Goal: Transaction & Acquisition: Obtain resource

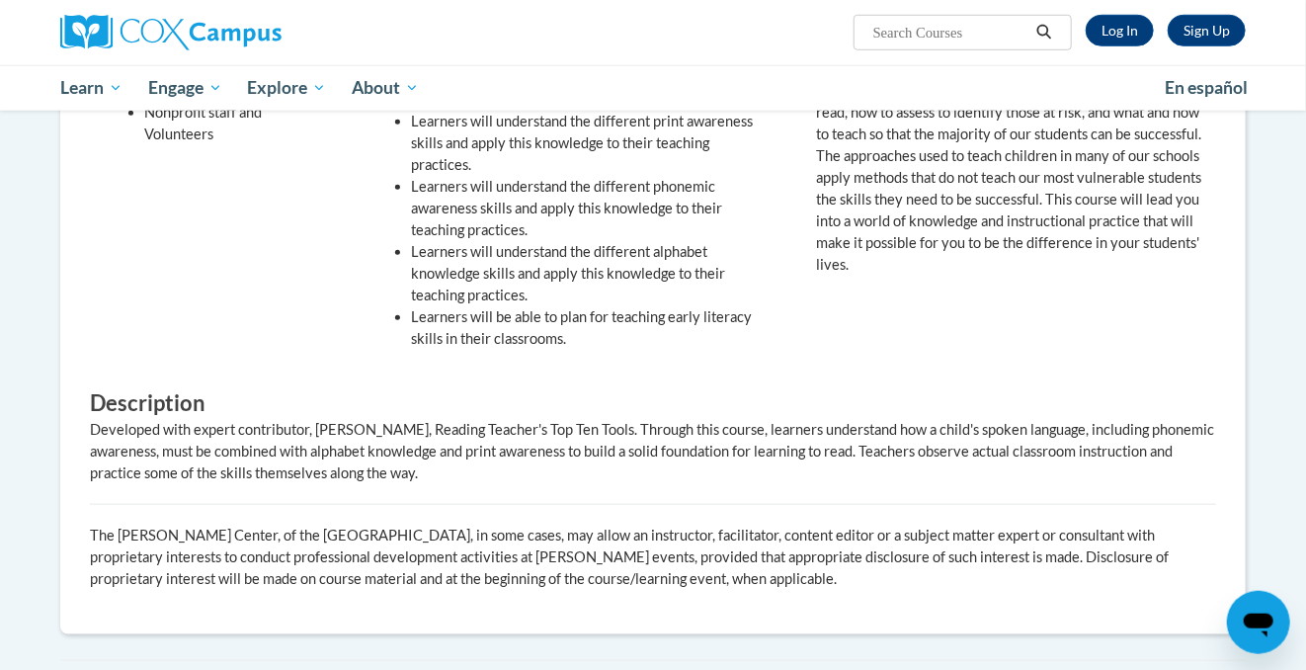
scroll to position [524, 0]
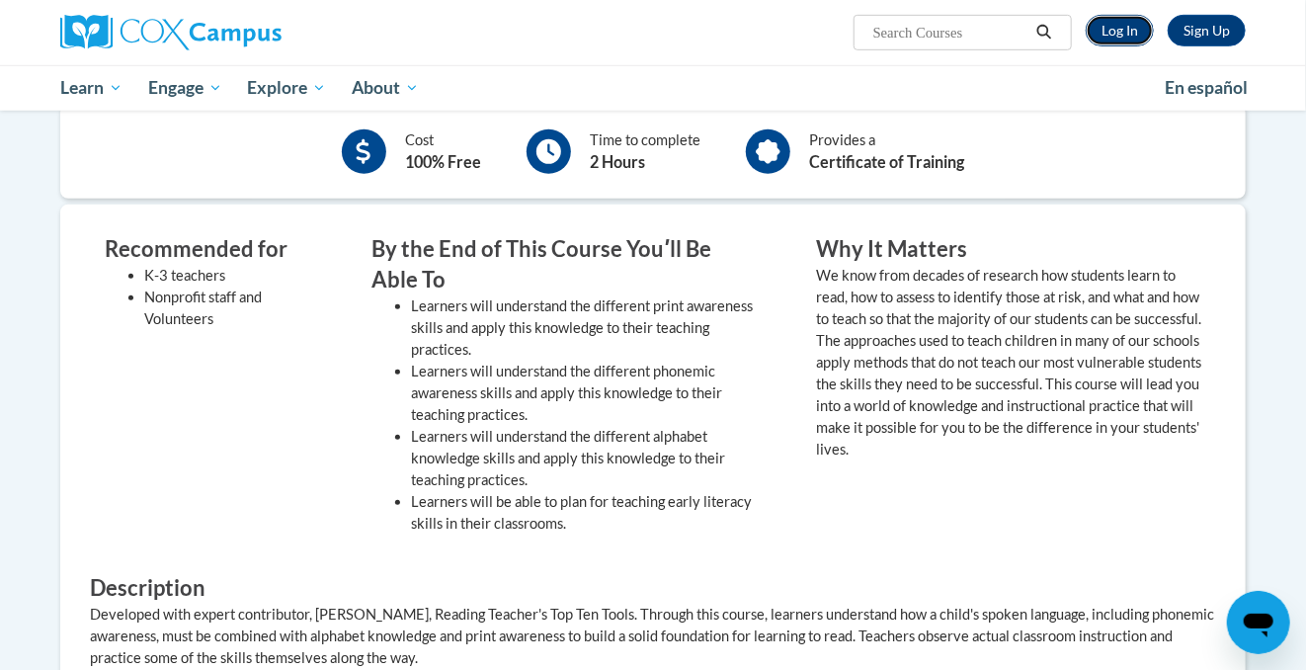
click at [1124, 26] on link "Log In" at bounding box center [1120, 31] width 68 height 32
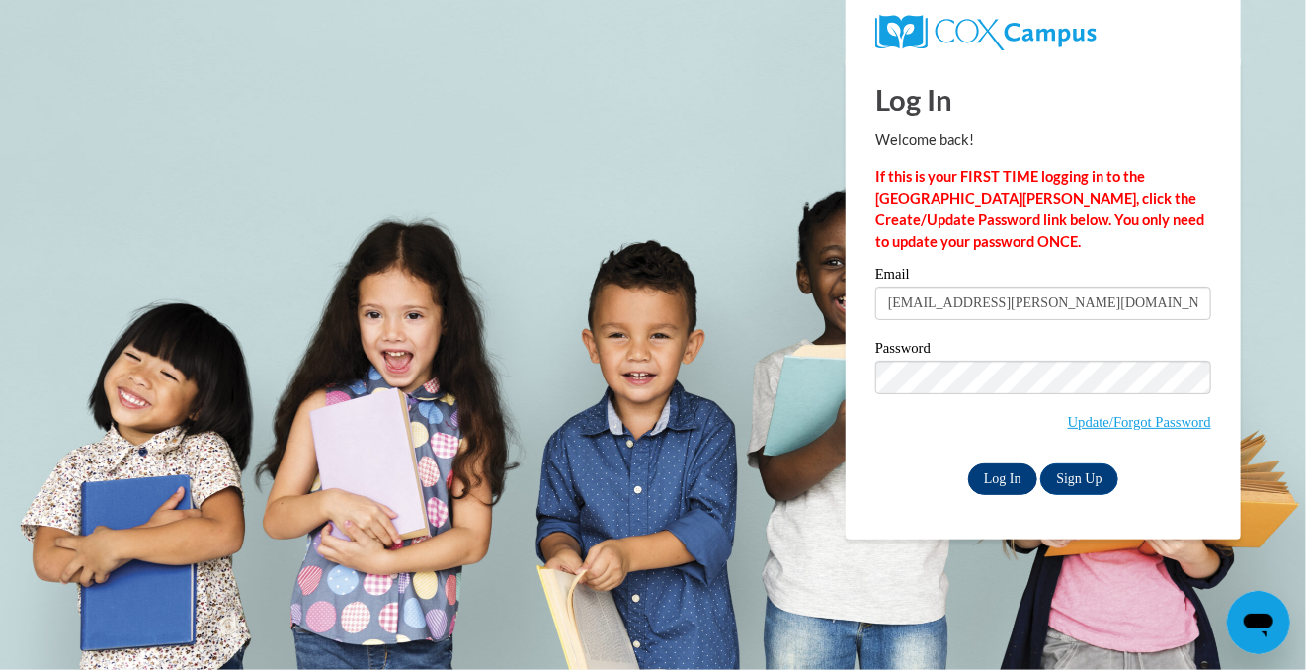
type input "[EMAIL_ADDRESS][PERSON_NAME][DOMAIN_NAME]"
click at [1015, 480] on input "Log In" at bounding box center [1002, 479] width 69 height 32
click at [1009, 479] on input "Log In" at bounding box center [1002, 479] width 69 height 32
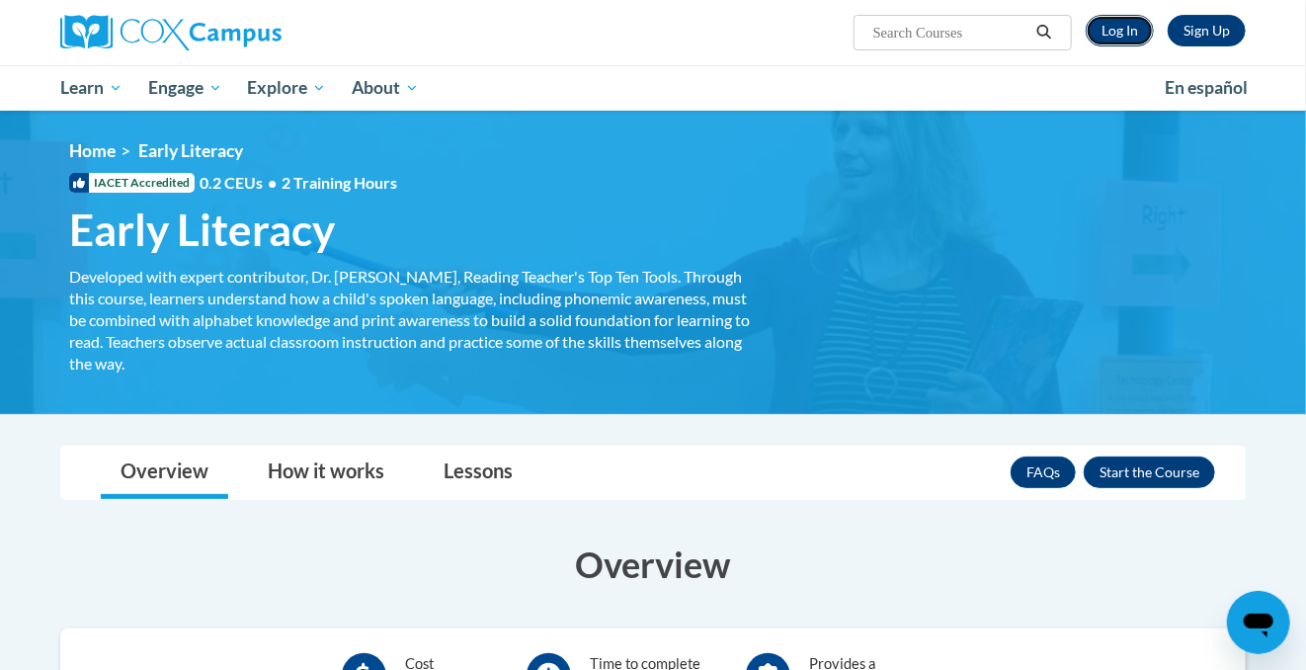
click at [1124, 34] on link "Log In" at bounding box center [1120, 31] width 68 height 32
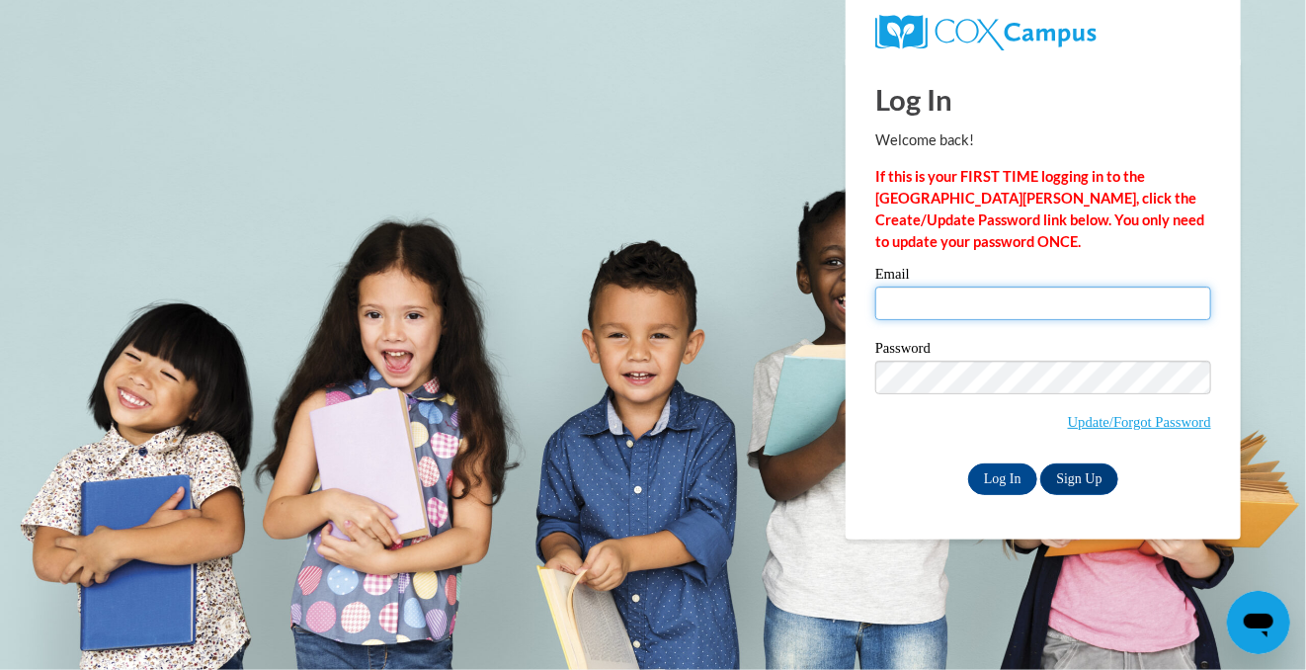
click at [962, 289] on input "Email" at bounding box center [1043, 304] width 336 height 34
type input "[EMAIL_ADDRESS][PERSON_NAME][DOMAIN_NAME]"
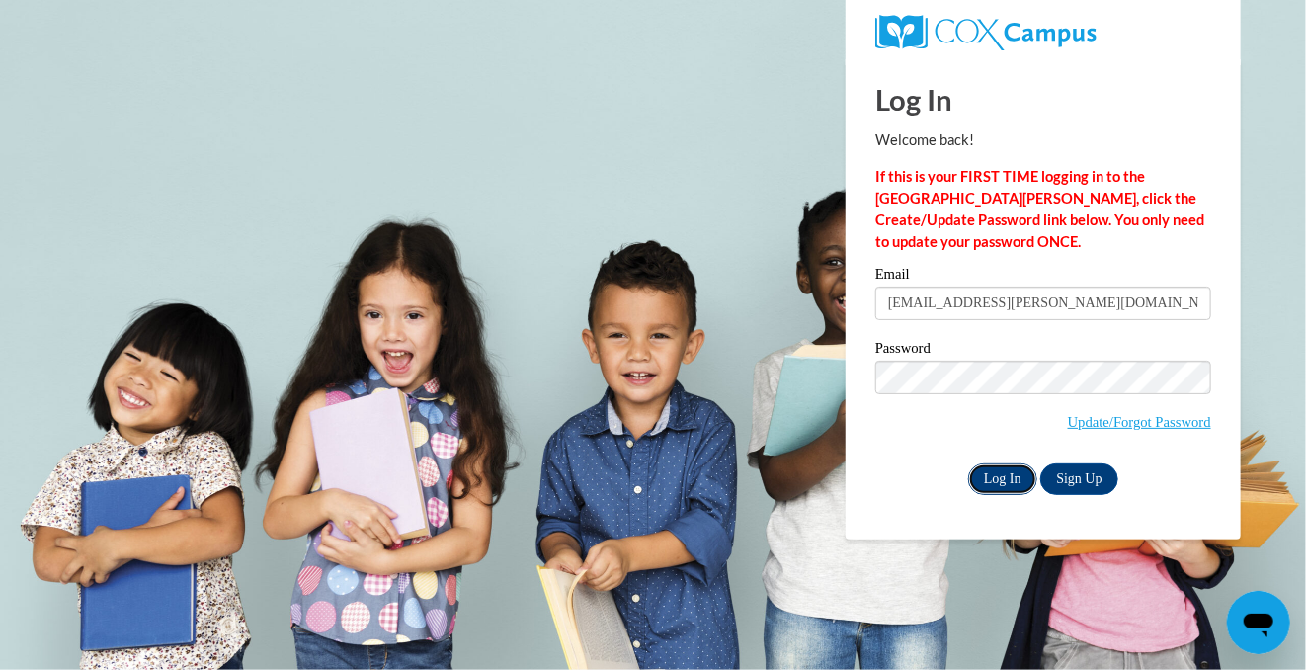
click at [1015, 465] on input "Log In" at bounding box center [1002, 479] width 69 height 32
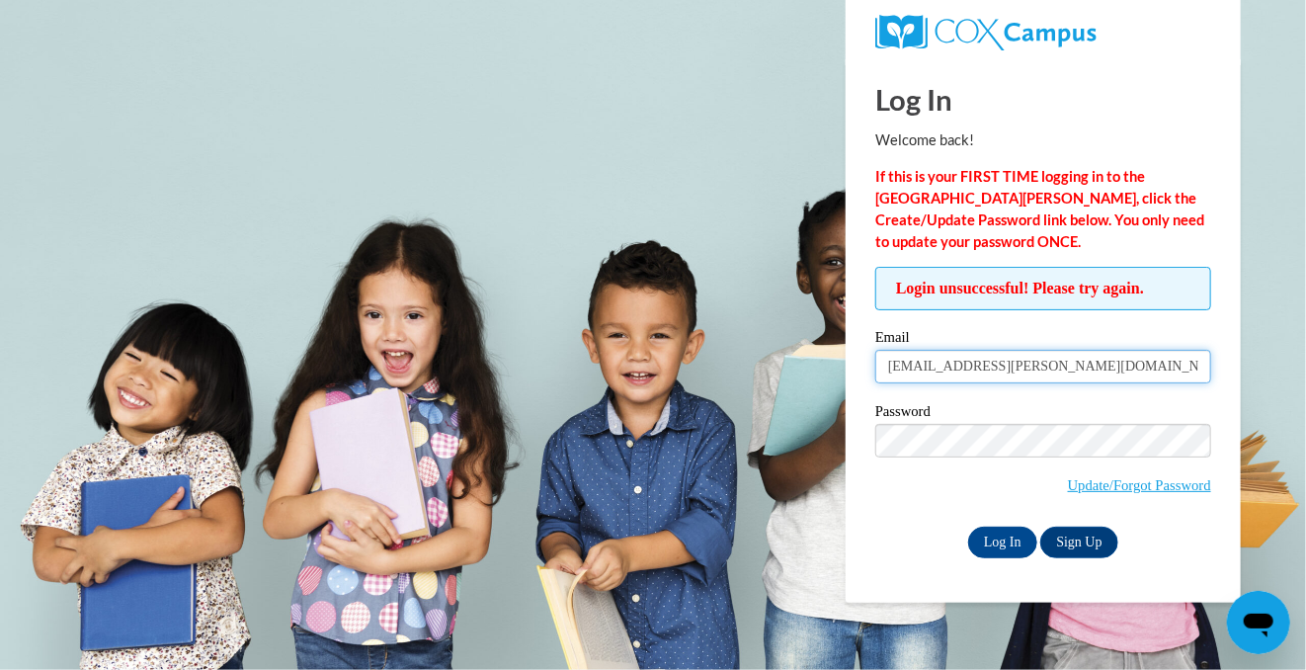
click at [1132, 372] on input "[EMAIL_ADDRESS][PERSON_NAME][DOMAIN_NAME]" at bounding box center [1043, 367] width 336 height 34
click at [1119, 364] on input "[EMAIL_ADDRESS][PERSON_NAME][DOMAIN_NAME]" at bounding box center [1043, 367] width 336 height 34
type input "[EMAIL_ADDRESS][PERSON_NAME][DOMAIN_NAME]"
click at [1267, 446] on body "Log In Welcome back! If this is your FIRST TIME logging in to the NEW Cox Campu…" at bounding box center [653, 335] width 1306 height 670
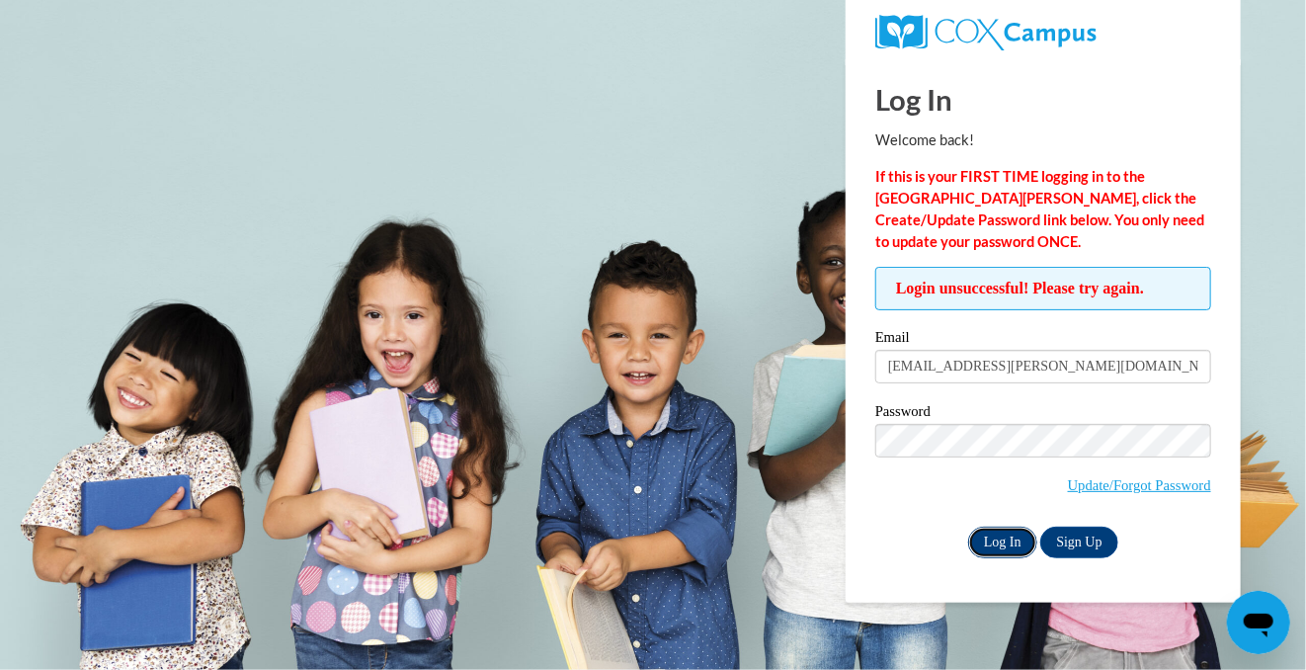
click at [1012, 543] on input "Log In" at bounding box center [1002, 543] width 69 height 32
click at [993, 544] on input "Log In" at bounding box center [1002, 543] width 69 height 32
click at [1000, 537] on input "Log In" at bounding box center [1002, 543] width 69 height 32
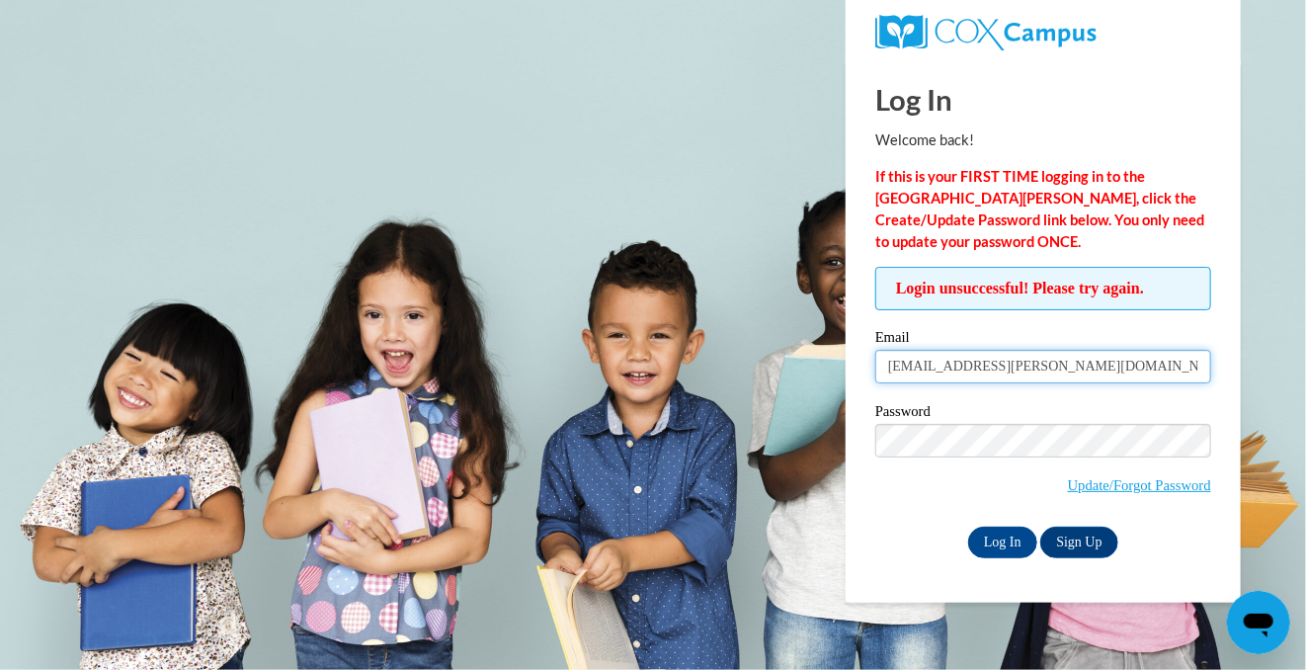
click at [1123, 370] on input "[EMAIL_ADDRESS][PERSON_NAME][DOMAIN_NAME]" at bounding box center [1043, 367] width 336 height 34
type input "[EMAIL_ADDRESS][PERSON_NAME][DOMAIN_NAME]"
click at [1210, 335] on label "Email" at bounding box center [1043, 340] width 336 height 20
click at [1210, 350] on input "[EMAIL_ADDRESS][PERSON_NAME][DOMAIN_NAME]" at bounding box center [1043, 367] width 336 height 34
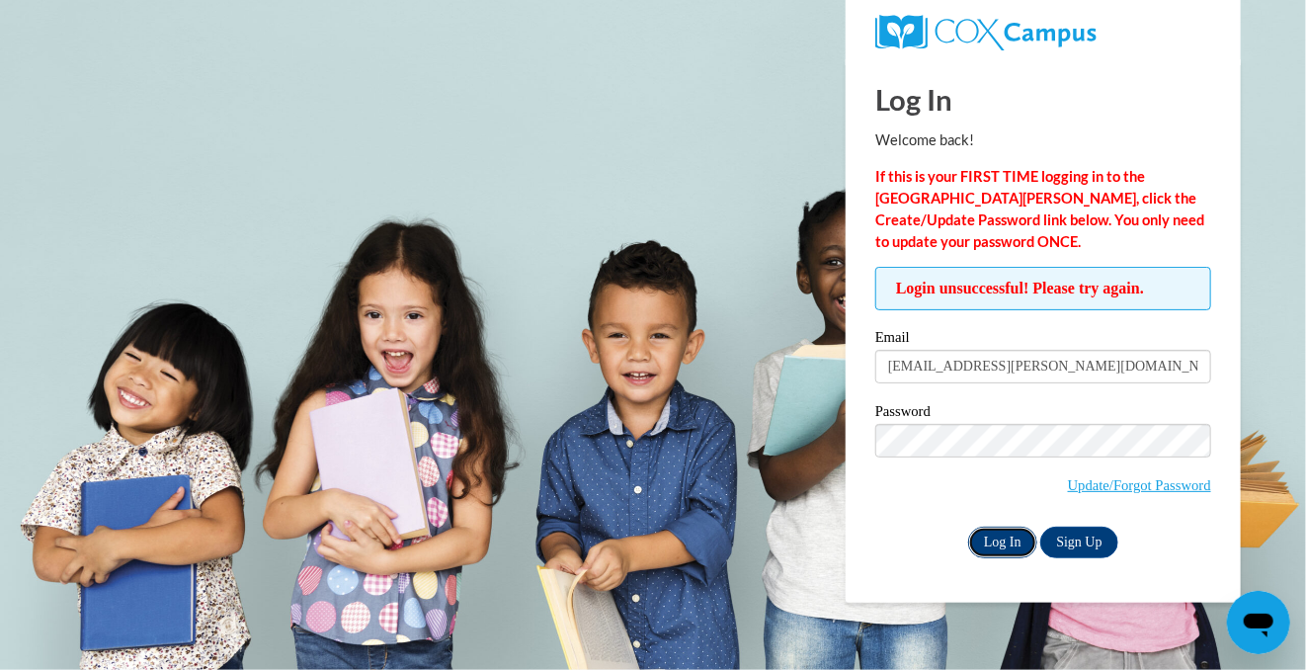
click at [1009, 539] on input "Log In" at bounding box center [1002, 543] width 69 height 32
click at [696, 506] on body "Log In Welcome back! If this is your FIRST TIME logging in to the [GEOGRAPHIC_D…" at bounding box center [653, 335] width 1306 height 670
click at [1068, 482] on link "Update/Forgot Password" at bounding box center [1139, 485] width 143 height 16
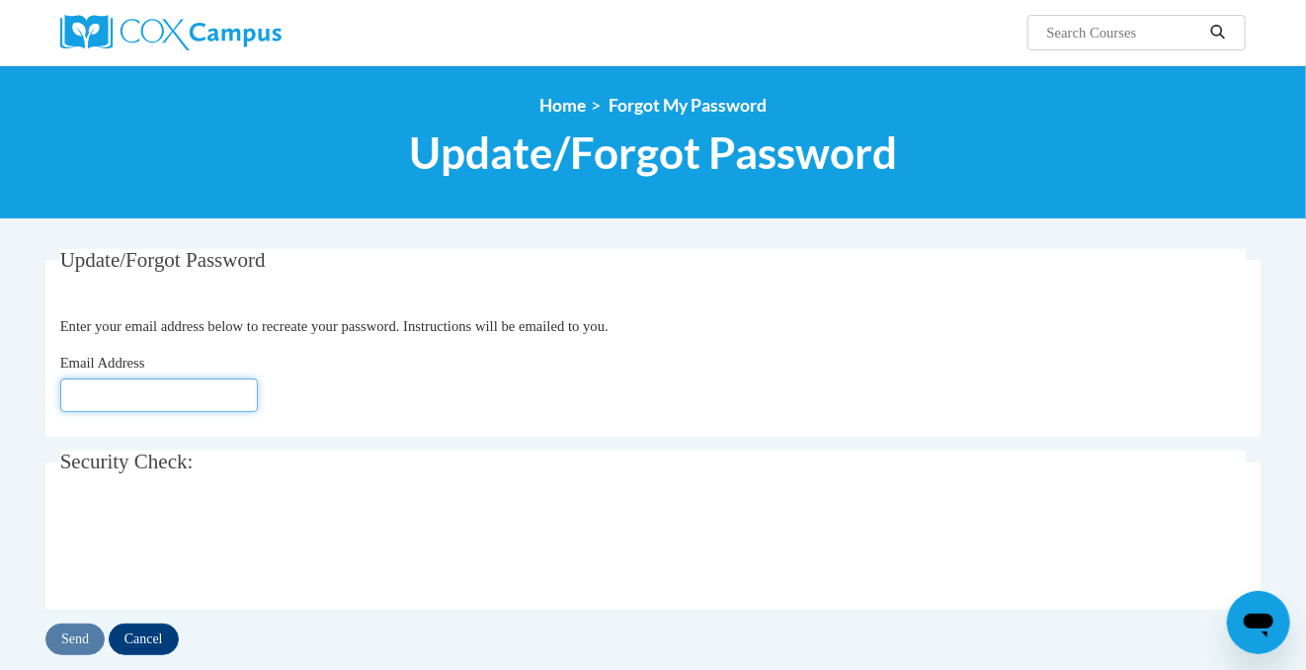
click at [210, 398] on input "Email Address" at bounding box center [159, 395] width 198 height 34
click at [210, 397] on input "Email Address" at bounding box center [159, 395] width 198 height 34
type input "sheirod.hamilton@indiantrailprep.org"
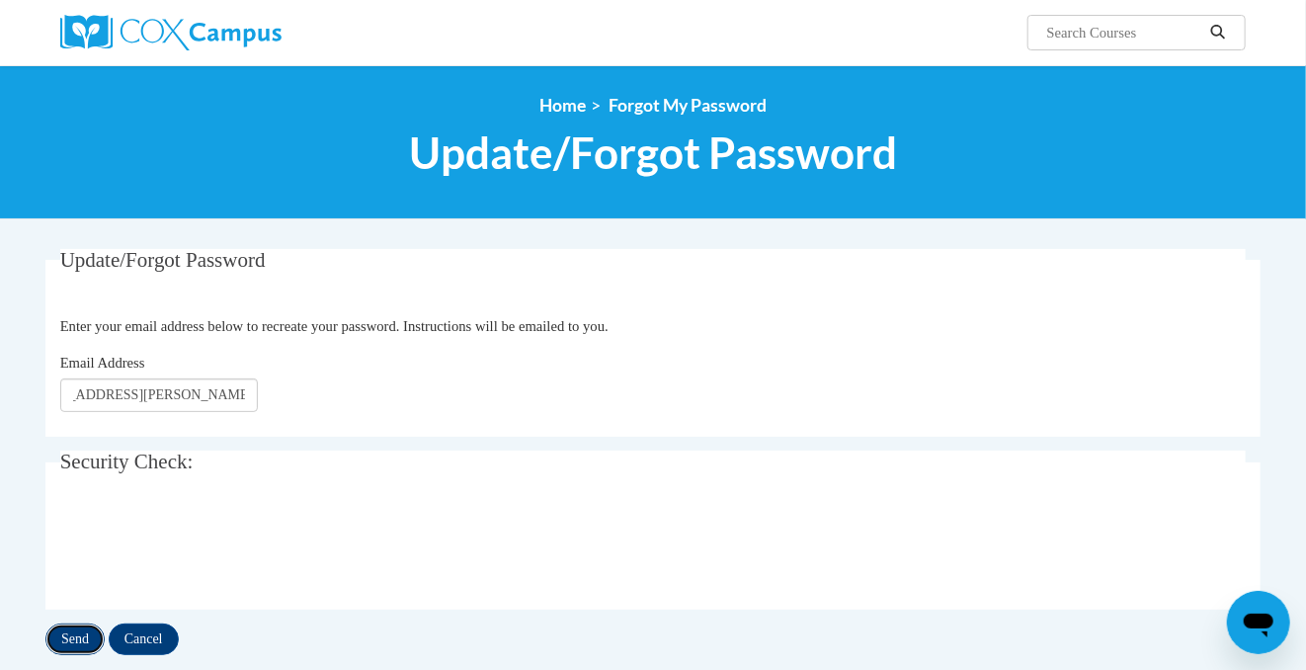
click at [90, 639] on input "Send" at bounding box center [74, 639] width 59 height 32
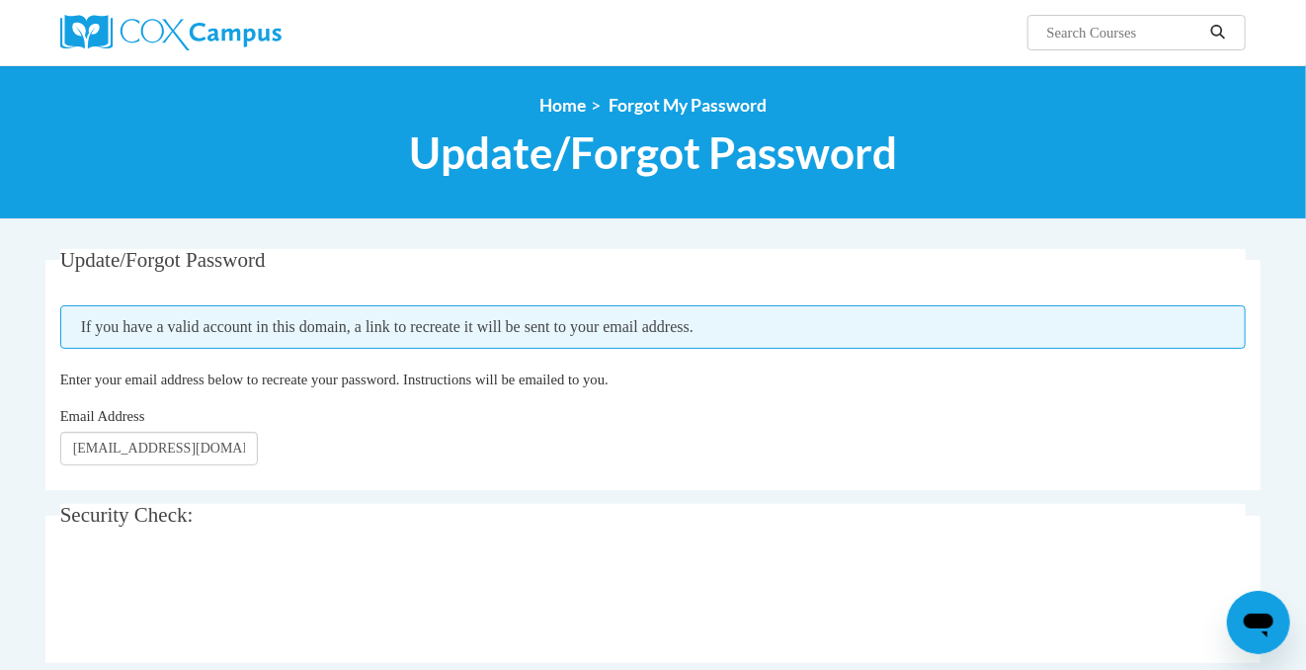
scroll to position [522, 0]
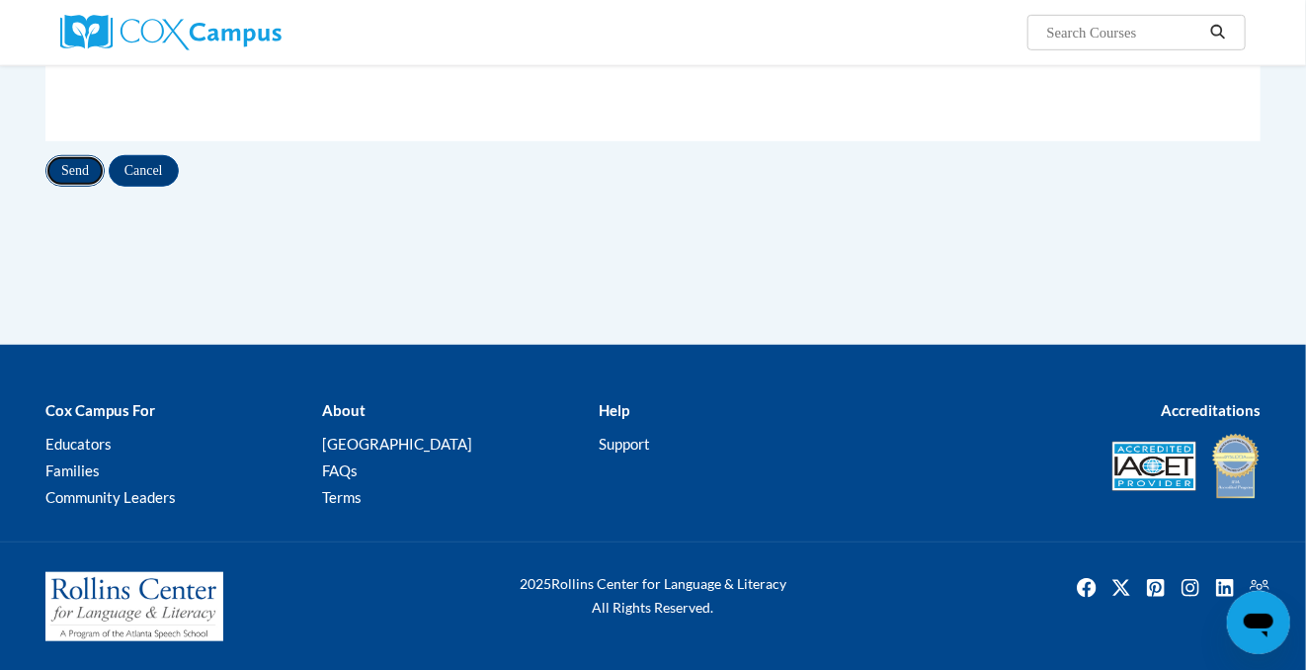
click at [63, 168] on input "Send" at bounding box center [74, 171] width 59 height 32
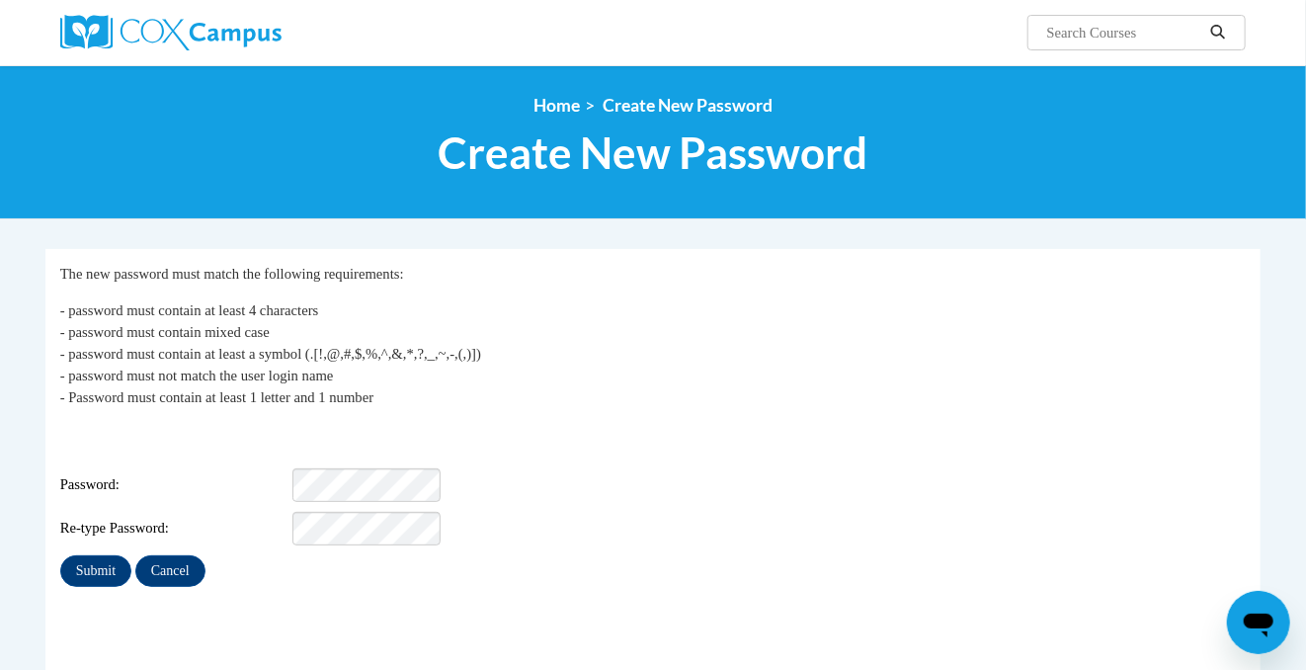
click at [233, 474] on span "Password:" at bounding box center [174, 485] width 229 height 22
click at [85, 559] on input "Submit" at bounding box center [95, 571] width 71 height 32
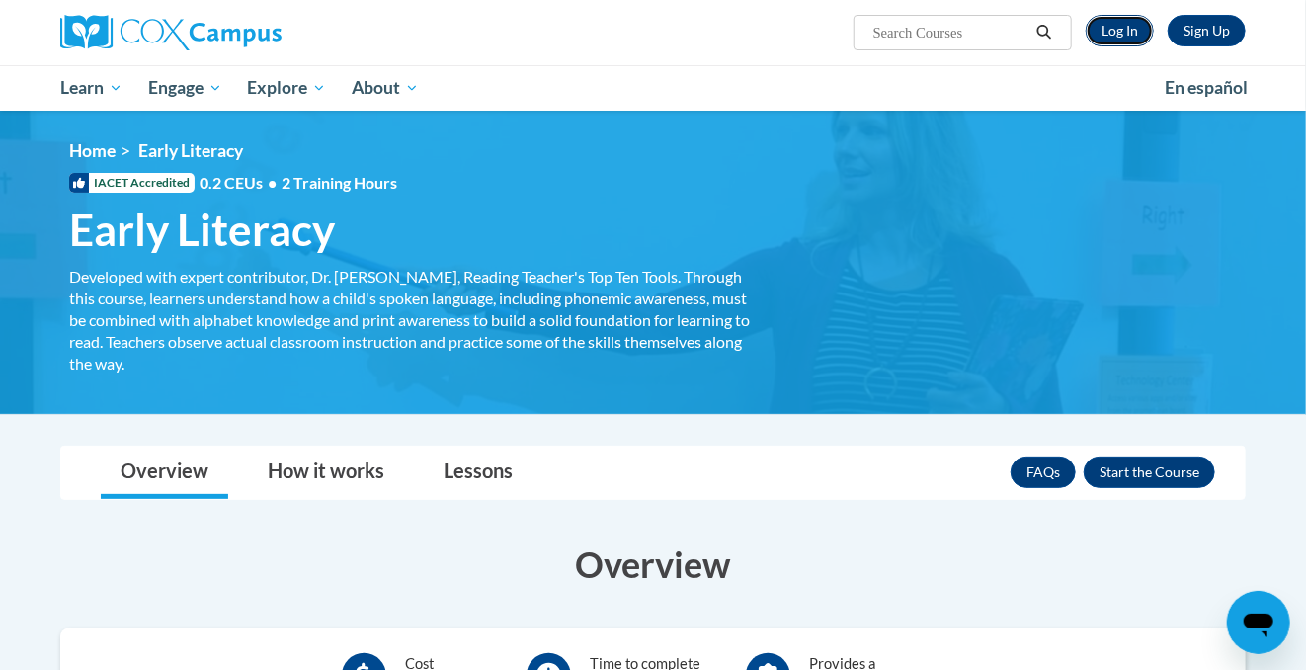
click at [1129, 23] on link "Log In" at bounding box center [1120, 31] width 68 height 32
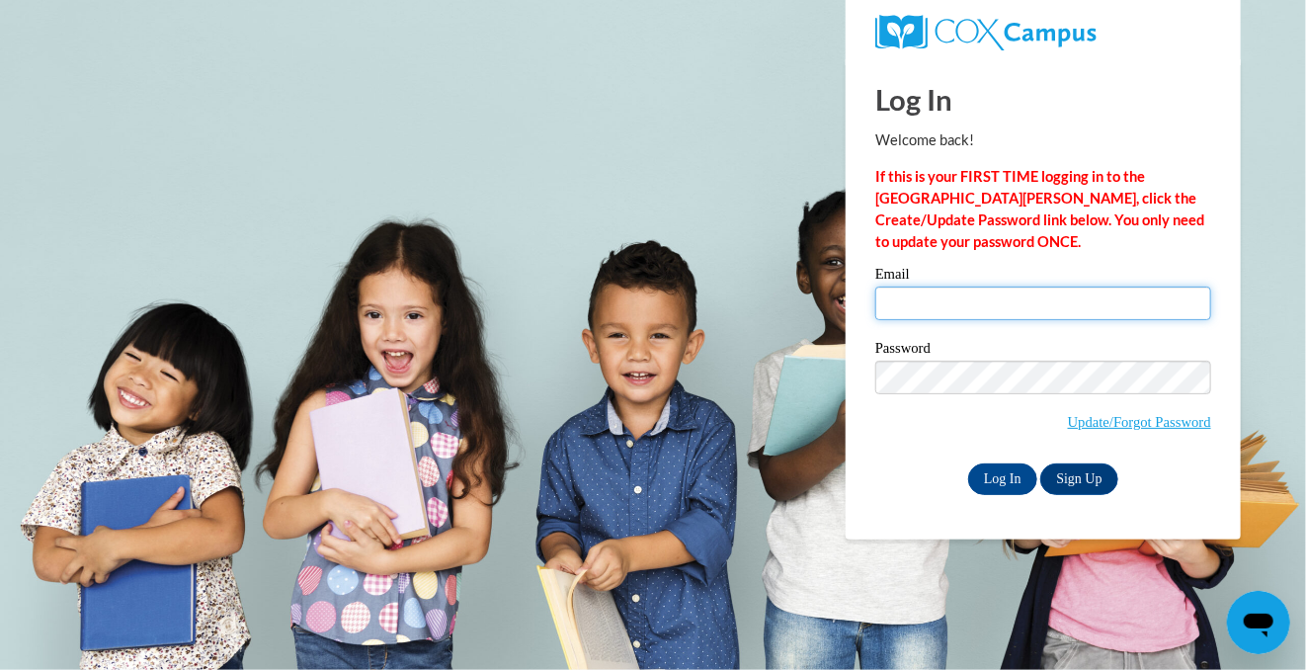
click at [1030, 302] on input "Email" at bounding box center [1043, 304] width 336 height 34
type input "sheirod.hamilton@indiantrailprep.org"
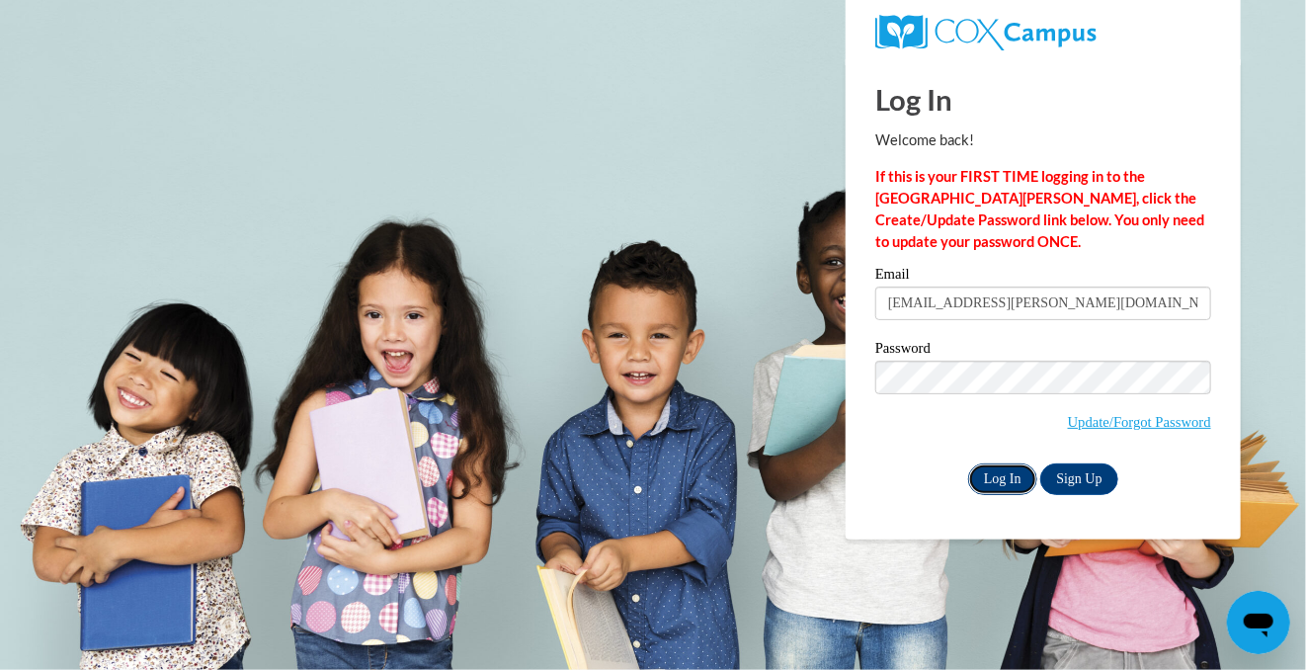
click at [1001, 476] on input "Log In" at bounding box center [1002, 479] width 69 height 32
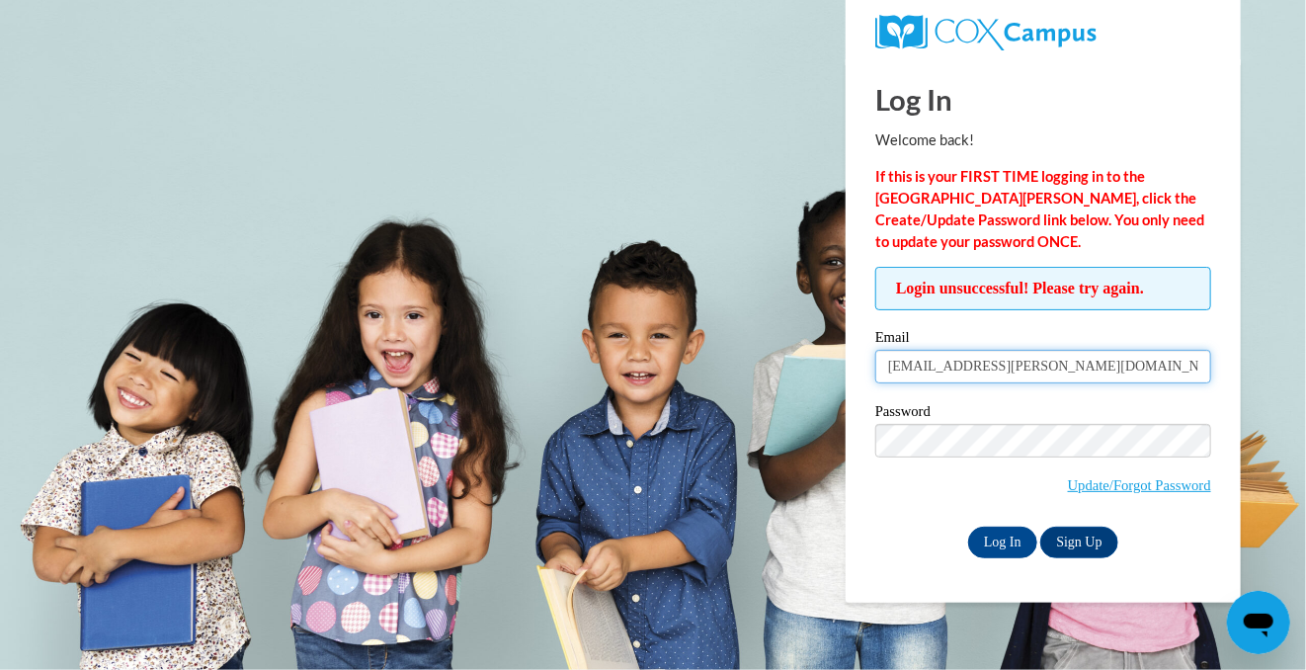
click at [1129, 363] on input "[EMAIL_ADDRESS][PERSON_NAME][DOMAIN_NAME]" at bounding box center [1043, 367] width 336 height 34
type input "[EMAIL_ADDRESS][PERSON_NAME][DOMAIN_NAME]"
click at [1247, 456] on body "Log In Welcome back! If this is your FIRST TIME logging in to the [GEOGRAPHIC_D…" at bounding box center [653, 335] width 1306 height 670
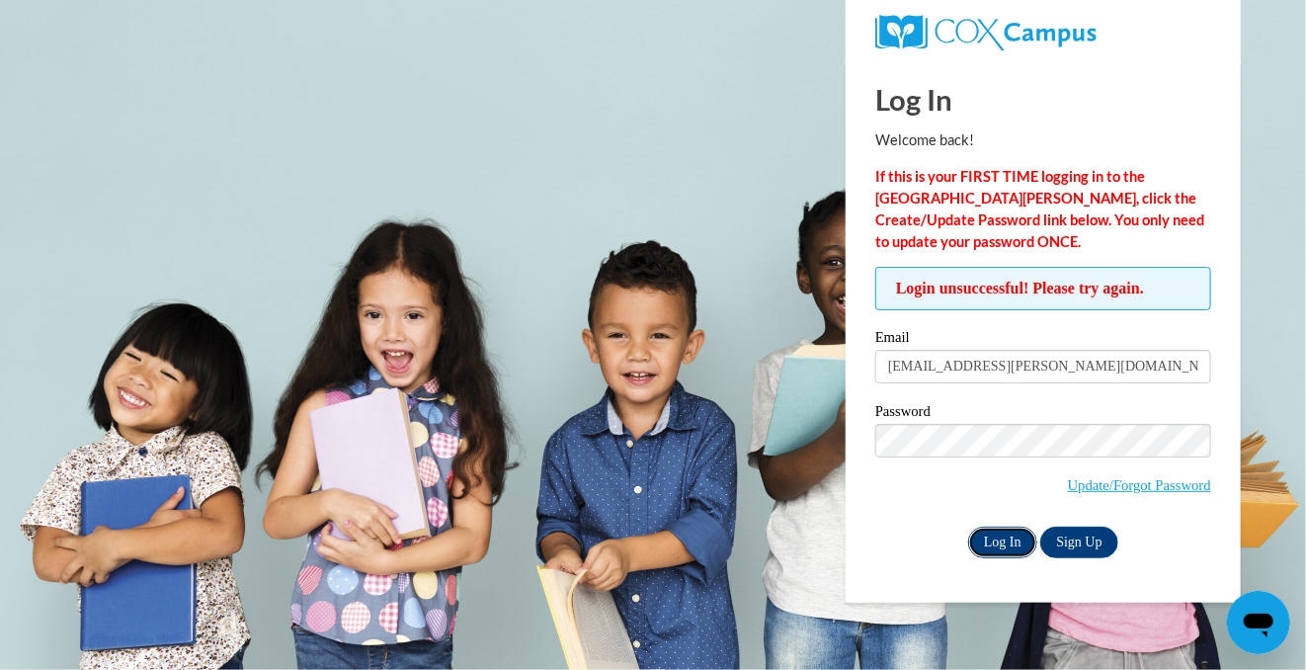
click at [990, 538] on input "Log In" at bounding box center [1002, 543] width 69 height 32
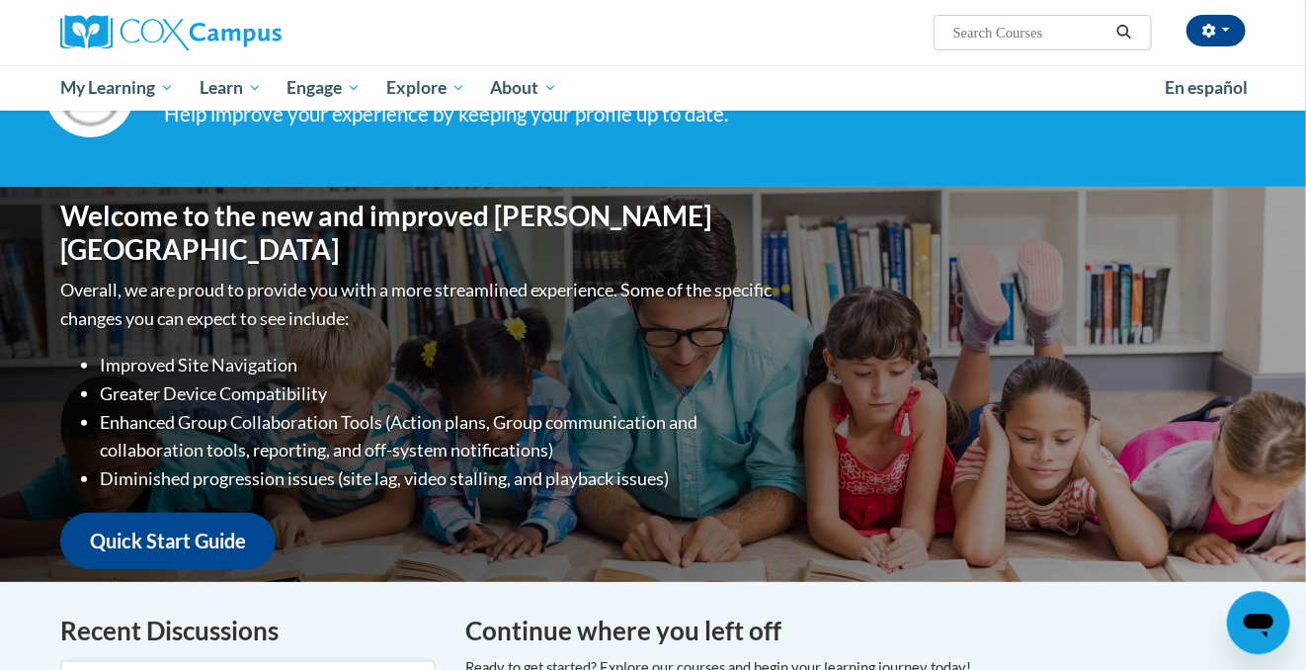
scroll to position [111, 0]
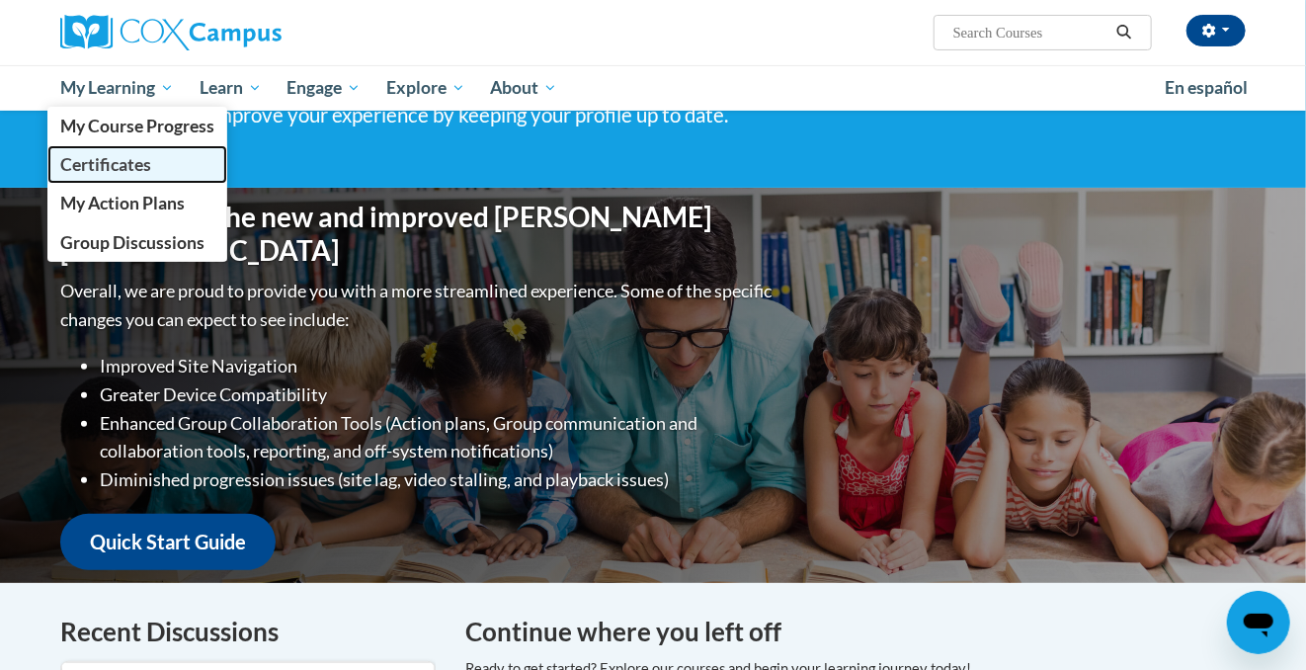
click at [131, 160] on span "Certificates" at bounding box center [105, 164] width 91 height 21
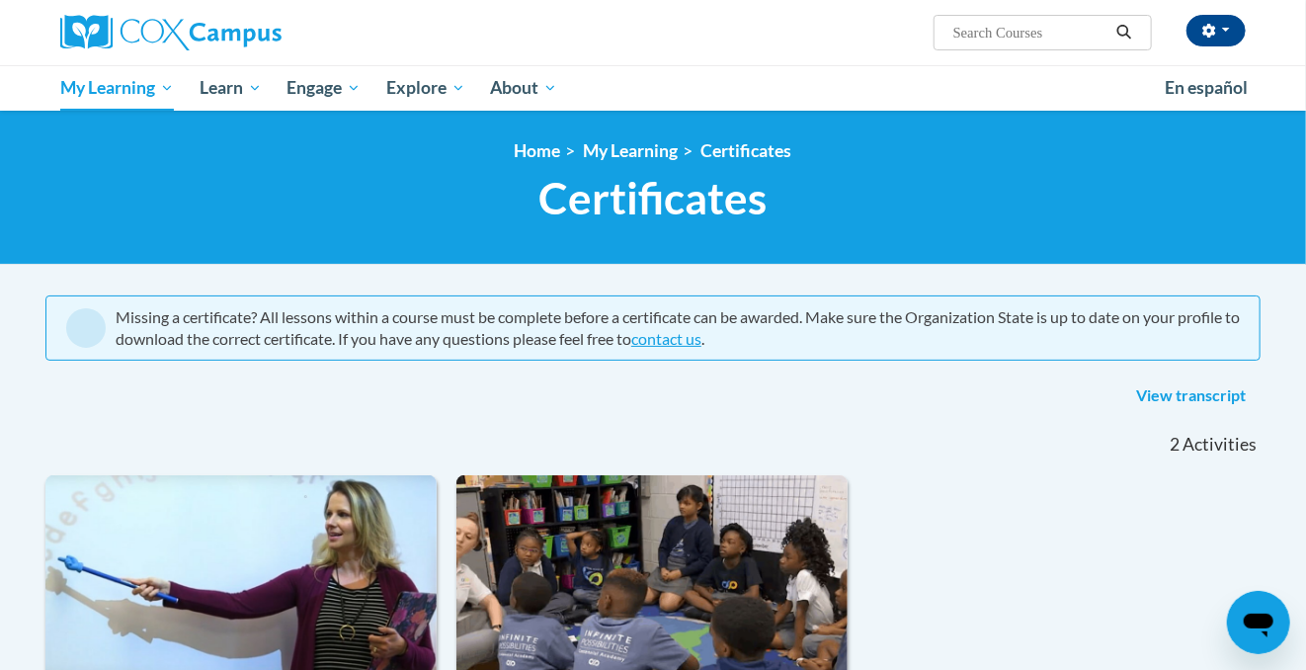
click at [969, 418] on div "2 Activities CEUs" at bounding box center [1068, 444] width 415 height 61
click at [1209, 444] on span "Activities" at bounding box center [1220, 445] width 74 height 22
click at [117, 310] on div "Missing a certificate? All lessons within a course must be complete before a ce…" at bounding box center [652, 327] width 1215 height 65
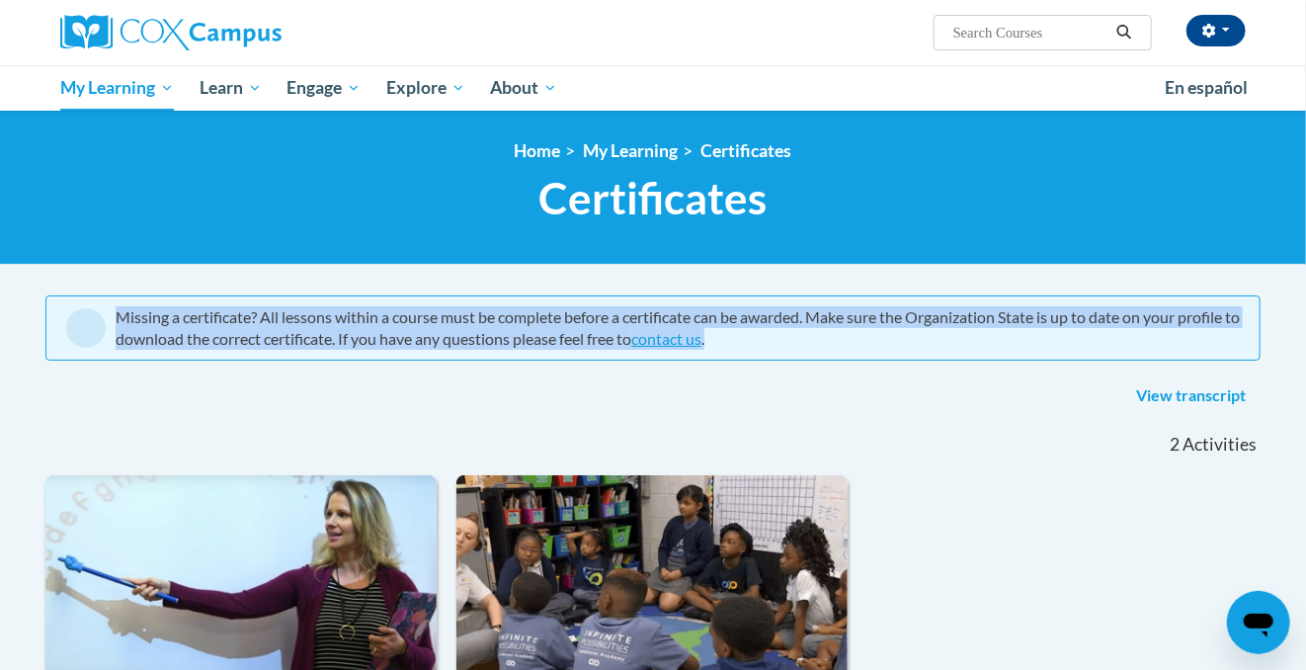
drag, startPoint x: 117, startPoint y: 312, endPoint x: 703, endPoint y: 315, distance: 586.9
click at [780, 339] on div "Missing a certificate? All lessons within a course must be complete before a ce…" at bounding box center [678, 327] width 1124 height 43
copy div "Missing a certificate? All lessons within a course must be complete before a ce…"
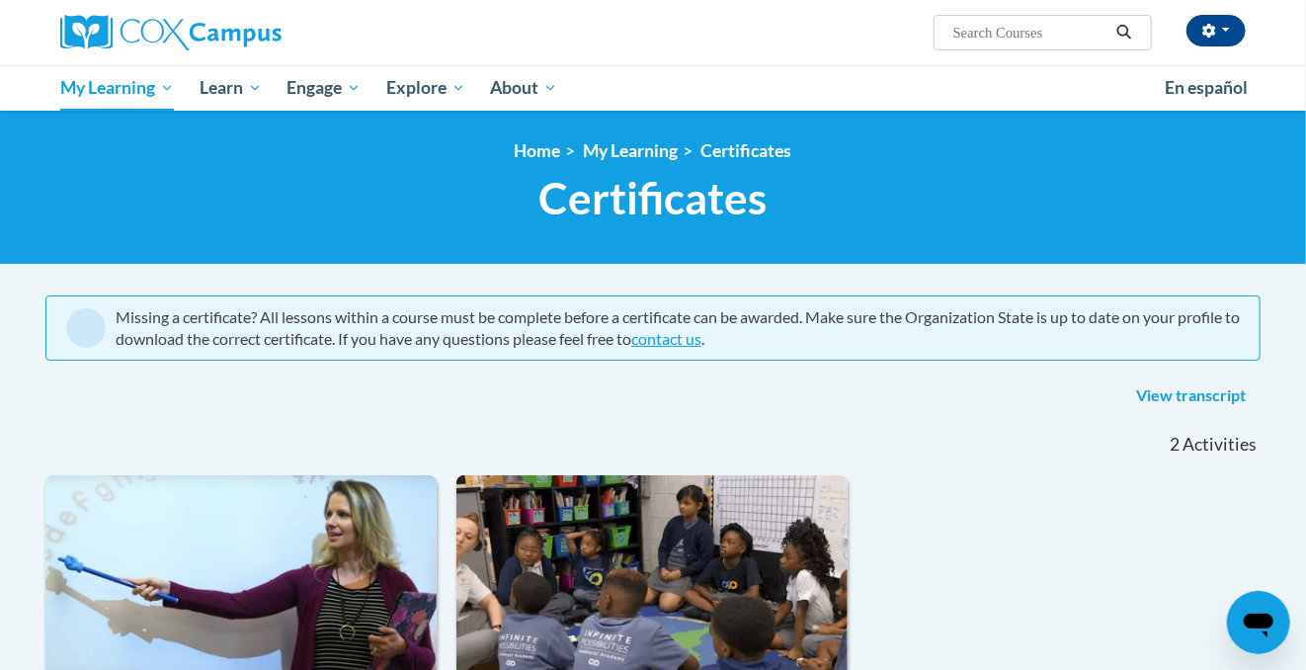
click at [846, 384] on div "View transcript" at bounding box center [652, 396] width 1215 height 32
click at [1168, 389] on link "View transcript" at bounding box center [1190, 396] width 139 height 32
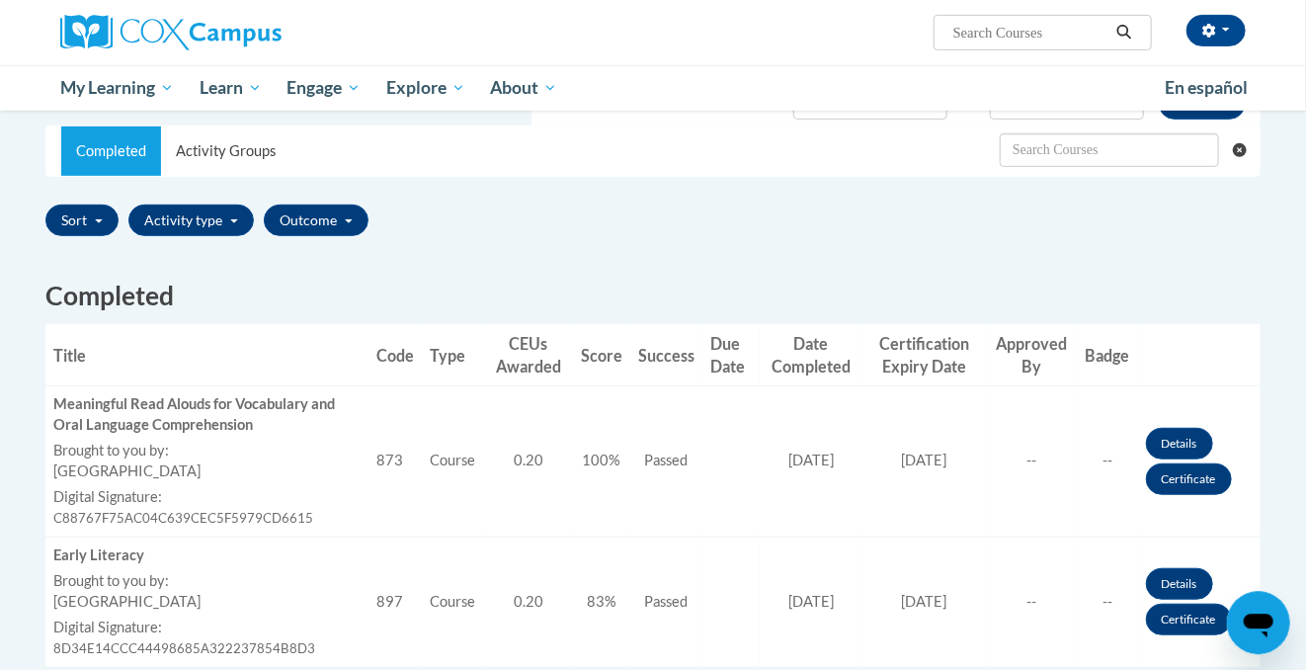
scroll to position [634, 0]
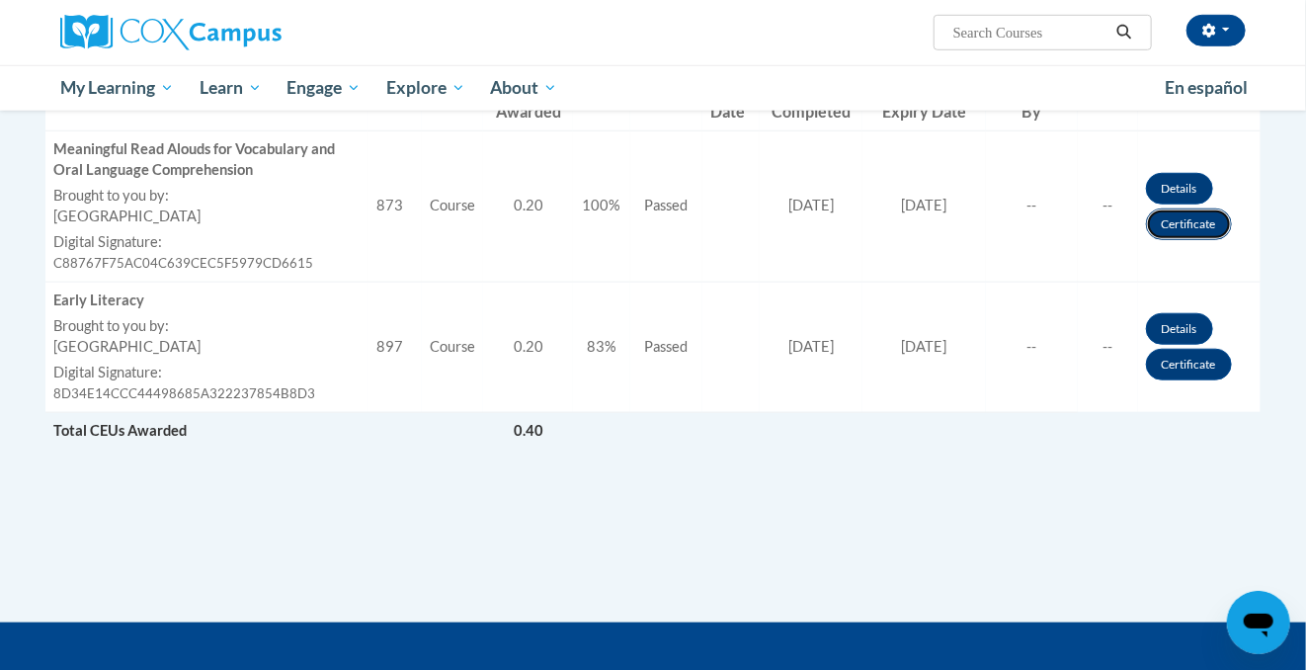
click at [1188, 222] on link "Certificate" at bounding box center [1189, 224] width 86 height 32
click at [1196, 364] on link "Certificate" at bounding box center [1189, 365] width 86 height 32
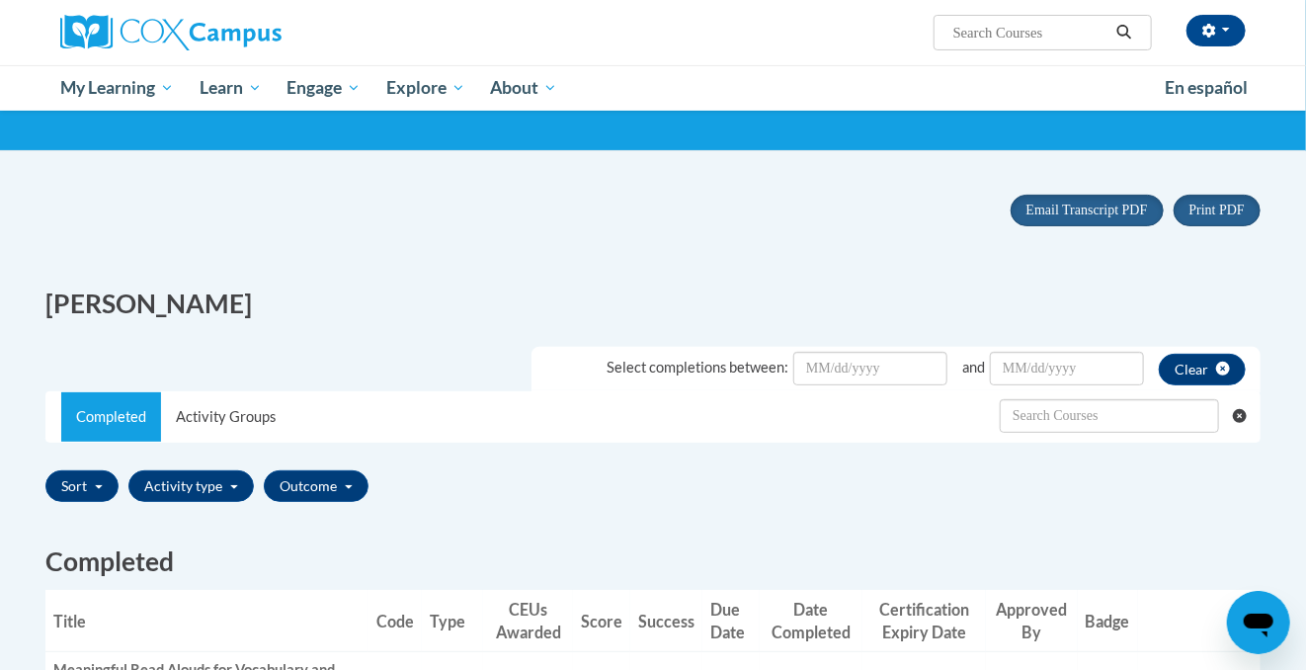
scroll to position [111, 0]
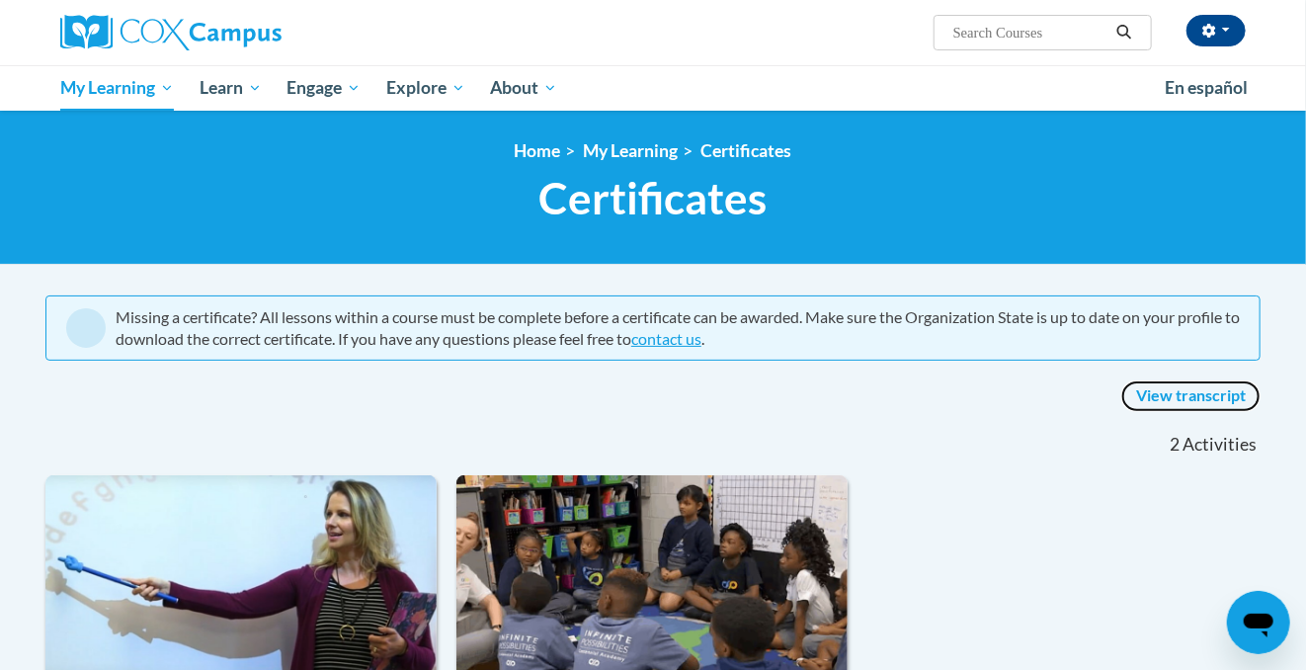
click at [1176, 392] on link "View transcript" at bounding box center [1190, 396] width 139 height 32
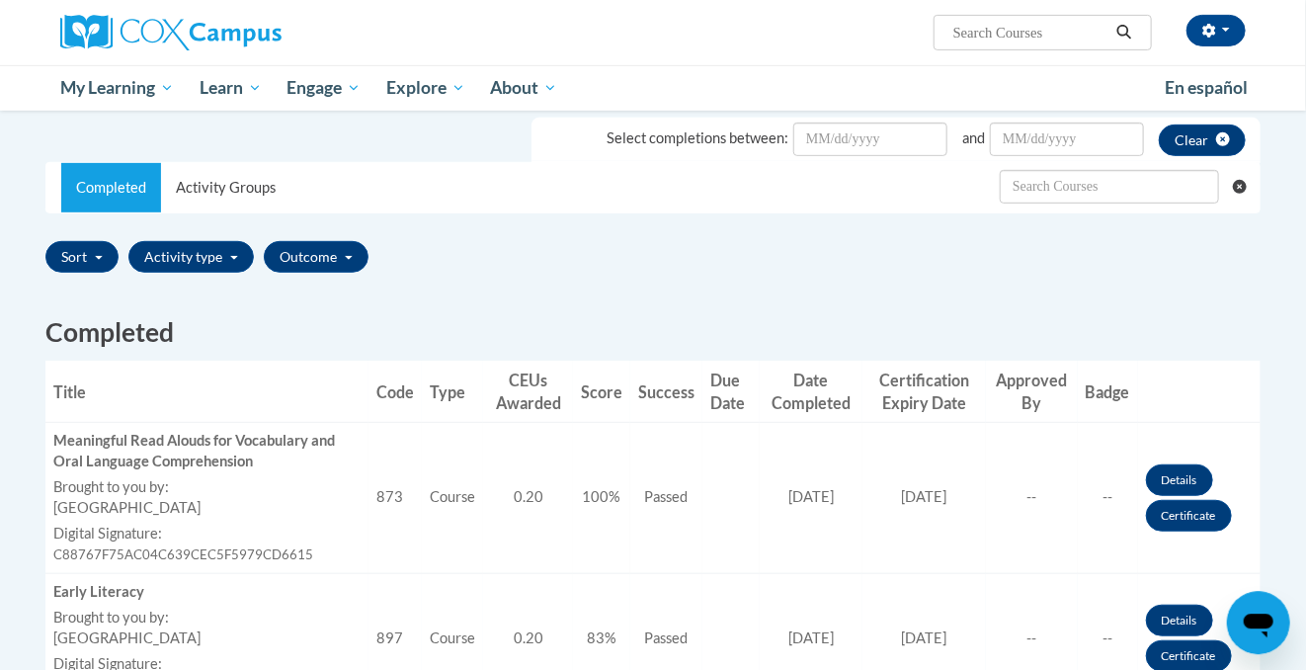
scroll to position [634, 0]
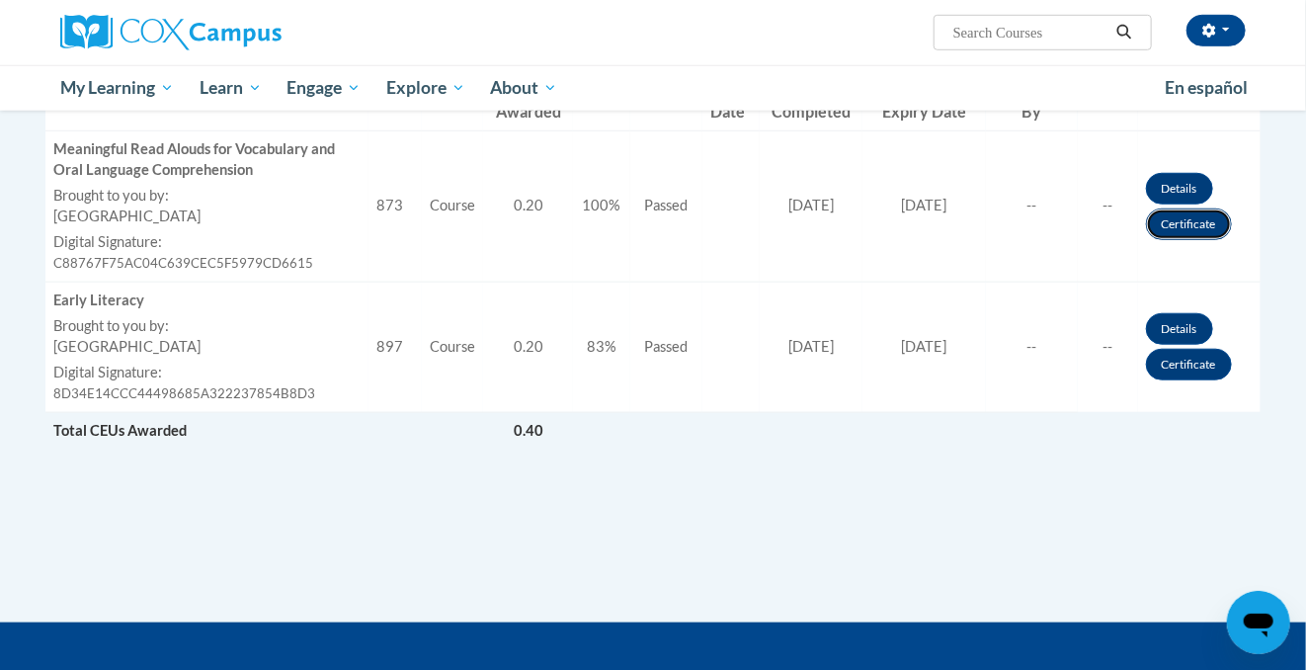
click at [1196, 223] on link "Certificate" at bounding box center [1189, 224] width 86 height 32
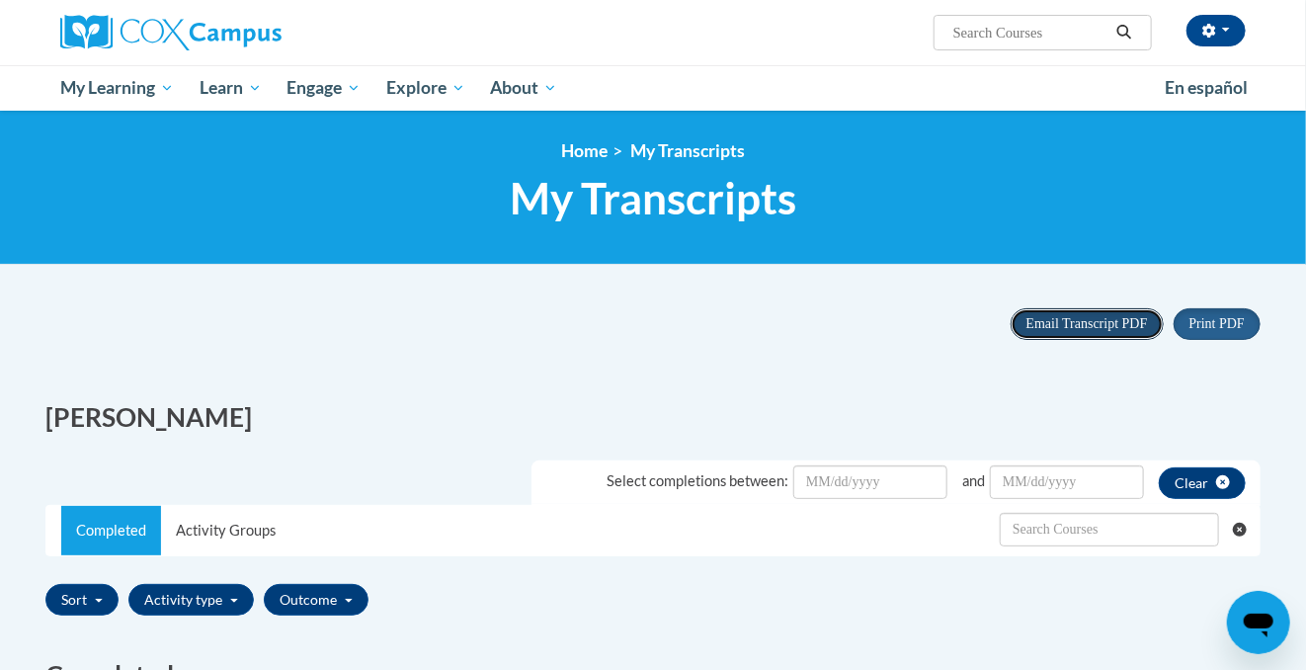
click at [1100, 320] on span "Email Transcript PDF" at bounding box center [1088, 323] width 122 height 15
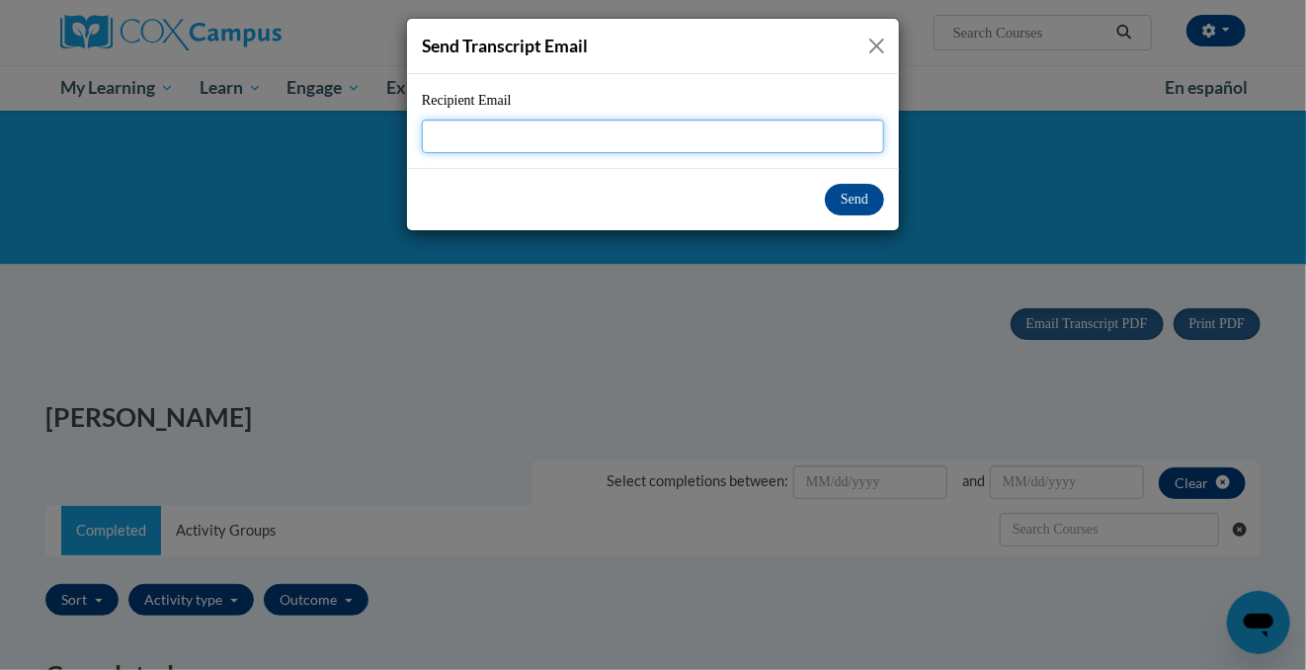
click at [461, 130] on input "Recipient Email" at bounding box center [653, 137] width 462 height 34
paste input ""Ileetha Groom" <[EMAIL_ADDRESS][DOMAIN_NAME]>"
click at [547, 128] on input ""Ileetha Groom" <[EMAIL_ADDRESS][DOMAIN_NAME]>" at bounding box center [653, 137] width 462 height 34
click at [599, 131] on input "[EMAIL_ADDRESS][DOMAIN_NAME]>" at bounding box center [653, 137] width 462 height 34
type input "[EMAIL_ADDRESS][DOMAIN_NAME]"
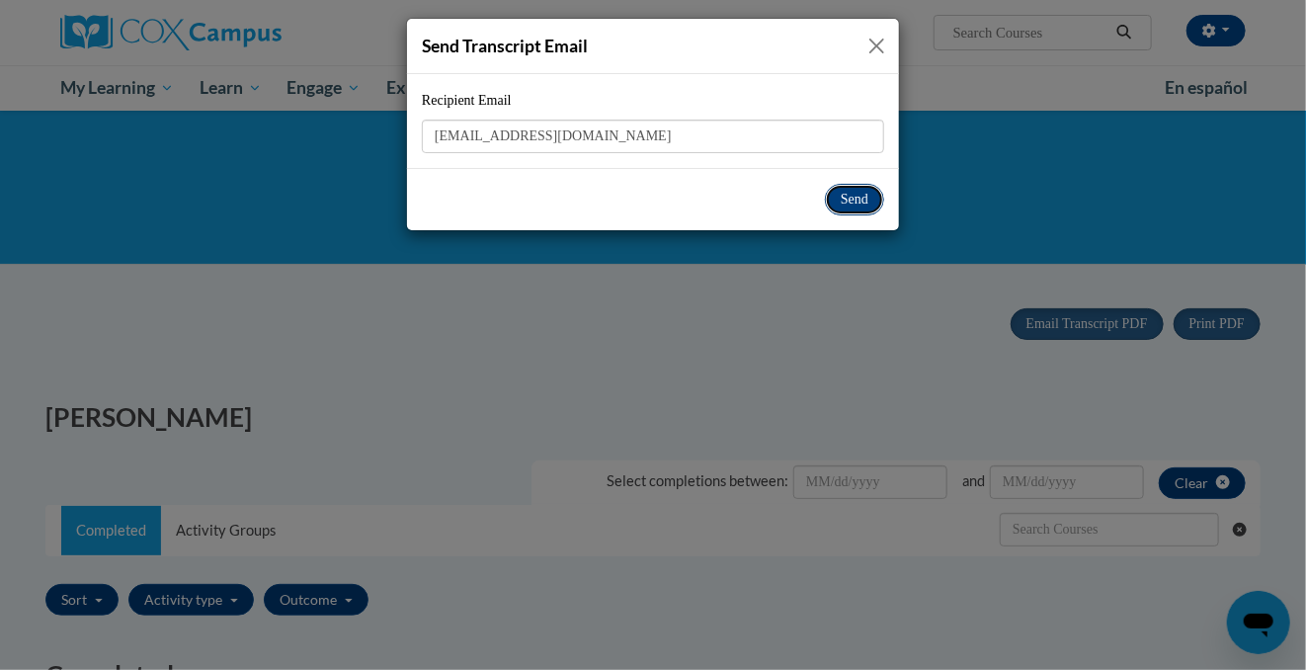
click at [851, 196] on button "Send" at bounding box center [854, 200] width 59 height 32
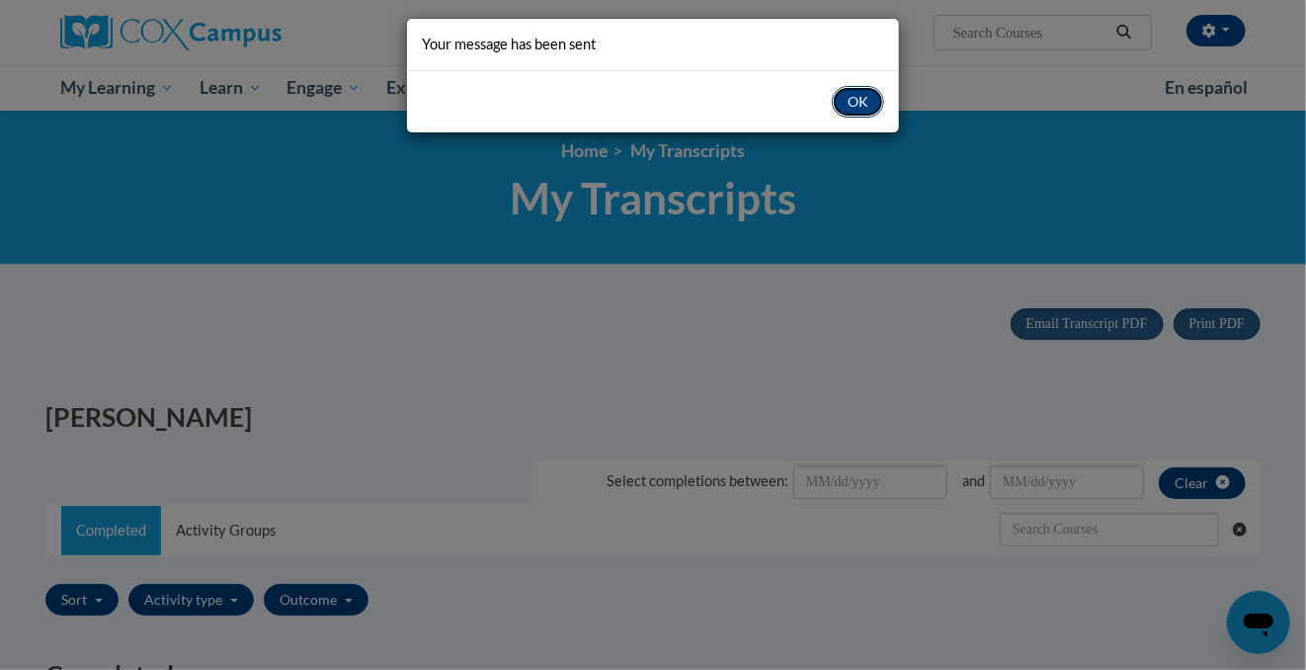
click at [858, 101] on button "OK" at bounding box center [858, 102] width 52 height 32
